Goal: Information Seeking & Learning: Learn about a topic

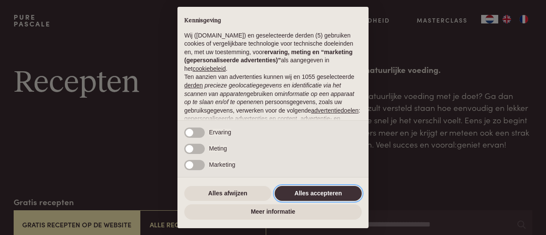
click at [314, 198] on button "Alles accepteren" at bounding box center [318, 193] width 87 height 15
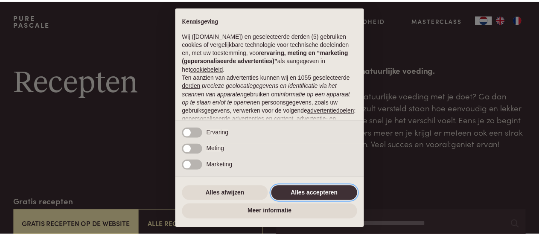
scroll to position [108, 0]
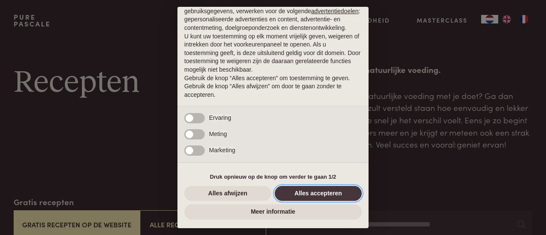
click at [315, 190] on button "Alles accepteren" at bounding box center [318, 193] width 87 height 15
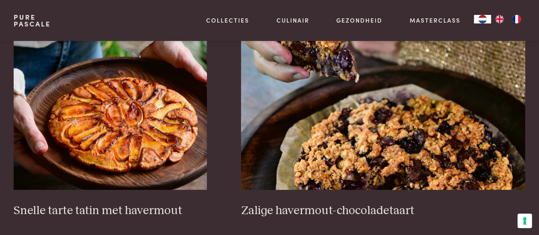
scroll to position [1221, 0]
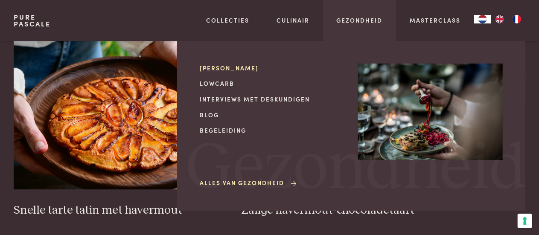
click at [231, 67] on link "[PERSON_NAME]" at bounding box center [272, 68] width 145 height 9
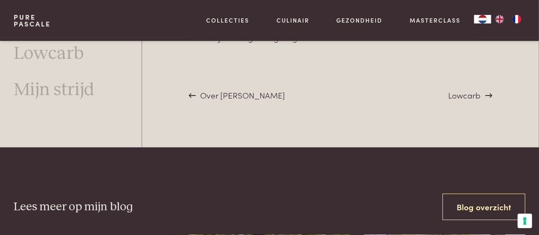
scroll to position [3127, 0]
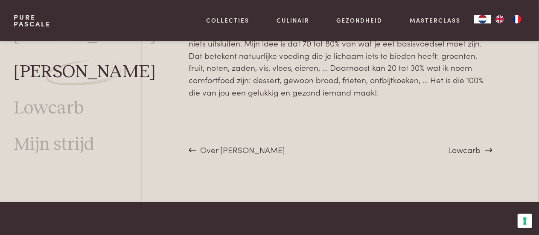
click at [451, 153] on span "Lowcarb" at bounding box center [465, 150] width 32 height 12
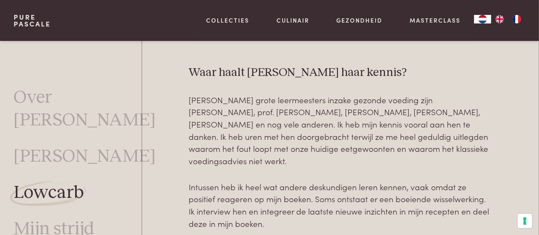
scroll to position [1881, 0]
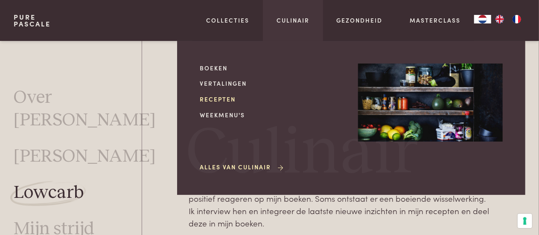
click at [219, 99] on link "Recepten" at bounding box center [272, 99] width 145 height 9
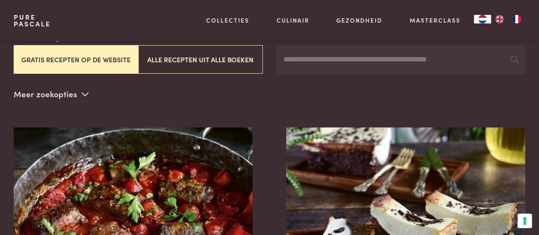
scroll to position [166, 0]
click at [330, 64] on input "Zoeken" at bounding box center [400, 59] width 249 height 29
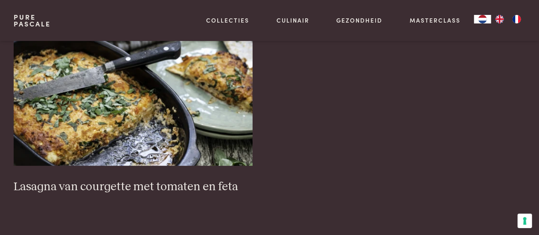
scroll to position [298, 0]
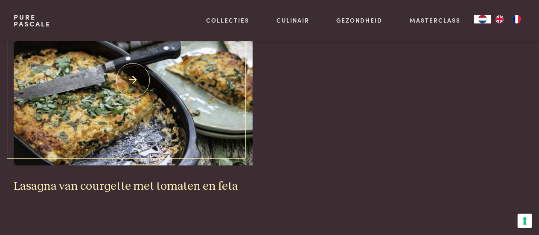
click at [145, 121] on img at bounding box center [133, 80] width 239 height 171
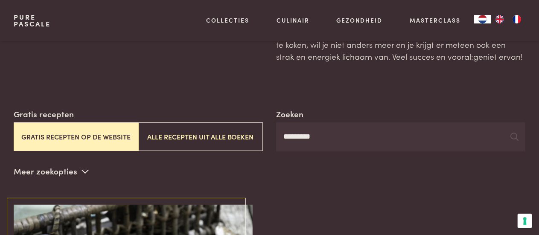
scroll to position [90, 0]
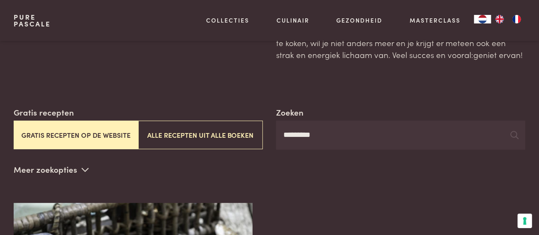
click at [102, 130] on button "Gratis recepten op de website" at bounding box center [76, 135] width 125 height 29
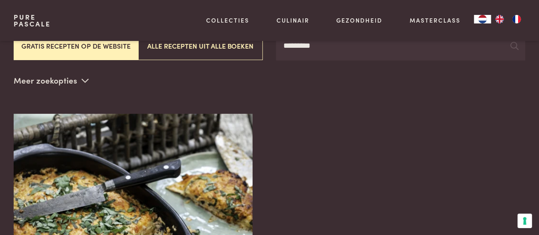
scroll to position [178, 0]
click at [346, 54] on input "*********" at bounding box center [400, 46] width 249 height 29
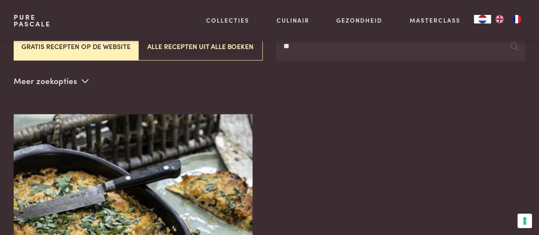
type input "*"
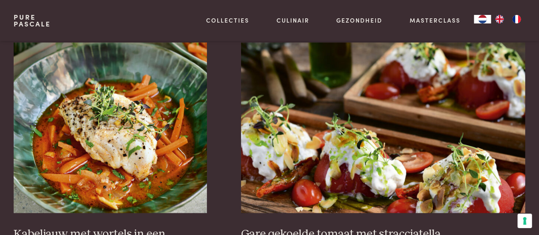
scroll to position [484, 0]
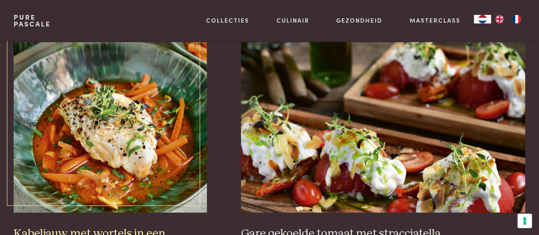
click at [148, 172] on img at bounding box center [110, 127] width 193 height 171
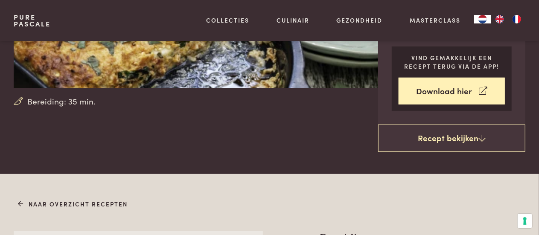
scroll to position [181, 0]
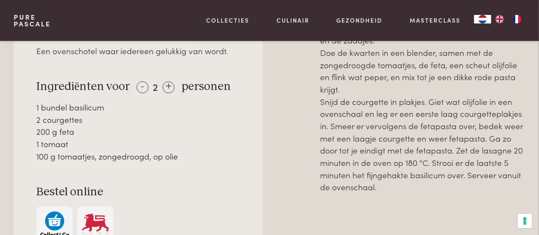
scroll to position [414, 0]
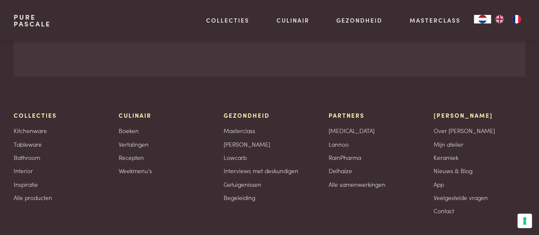
scroll to position [1886, 0]
click at [441, 184] on link "App" at bounding box center [439, 184] width 10 height 9
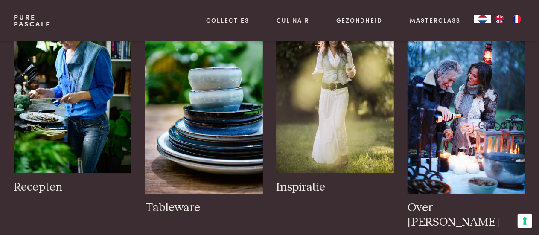
scroll to position [1364, 0]
